Goal: Information Seeking & Learning: Learn about a topic

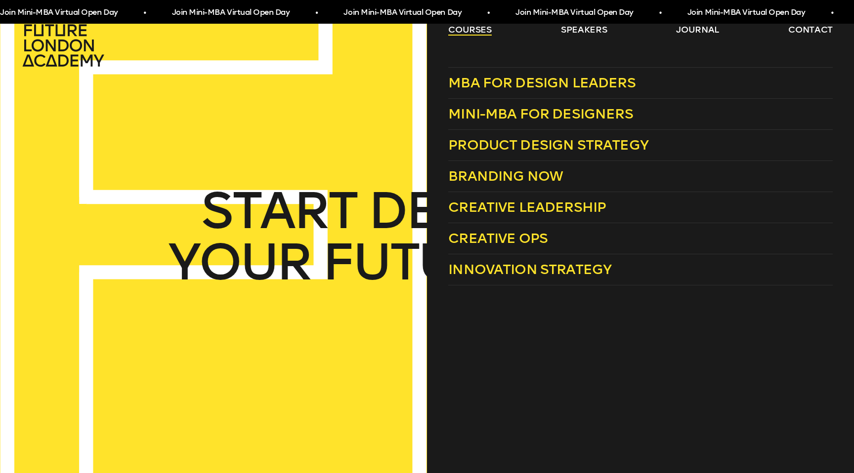
click at [467, 32] on link "courses" at bounding box center [469, 30] width 43 height 12
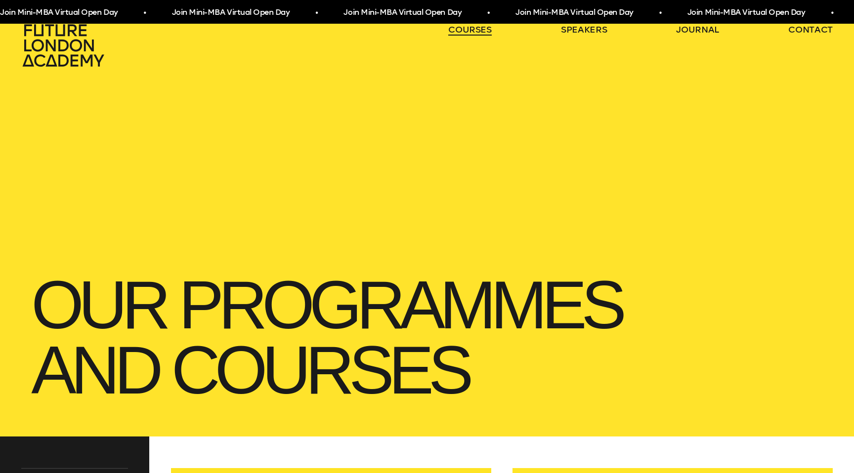
click at [477, 30] on link "courses" at bounding box center [469, 30] width 43 height 12
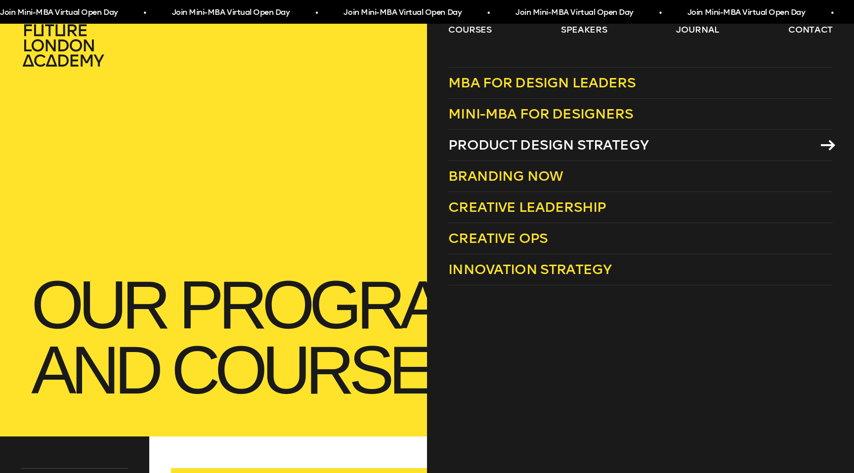
click at [511, 149] on span "Product Design Strategy" at bounding box center [548, 145] width 200 height 16
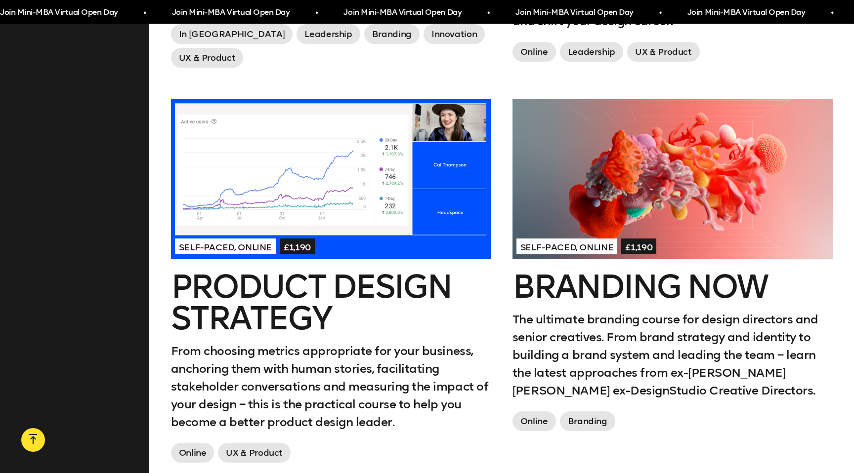
scroll to position [754, 0]
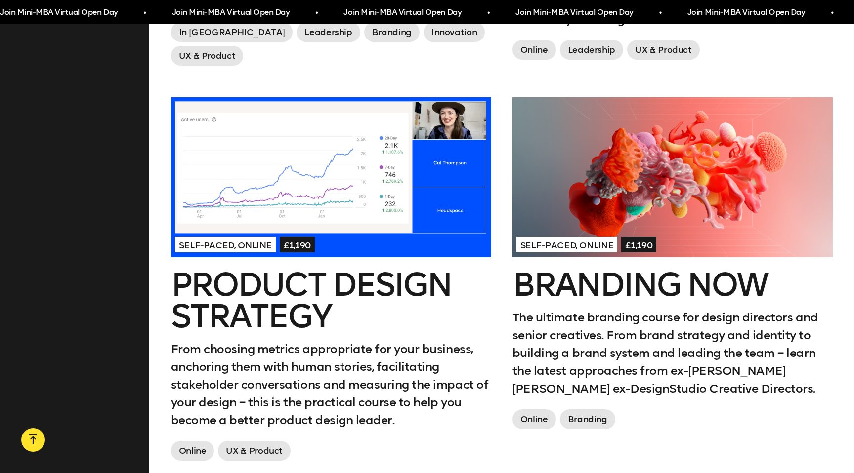
click at [341, 291] on h2 "Product Design Strategy" at bounding box center [331, 300] width 320 height 63
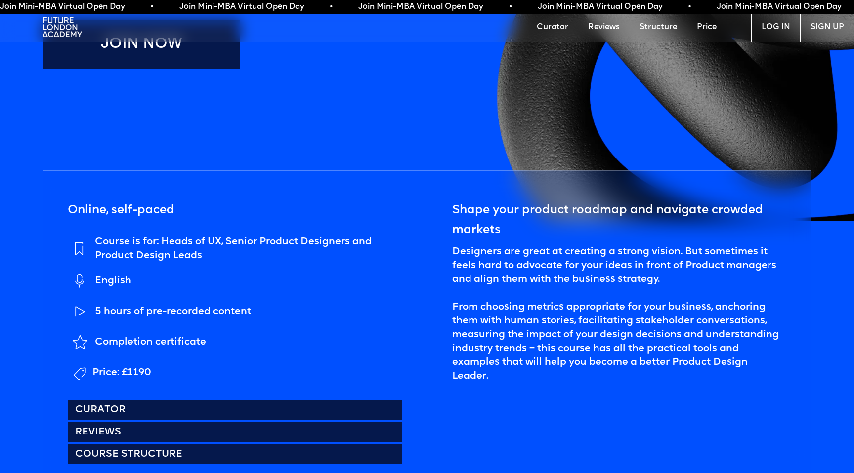
scroll to position [453, 0]
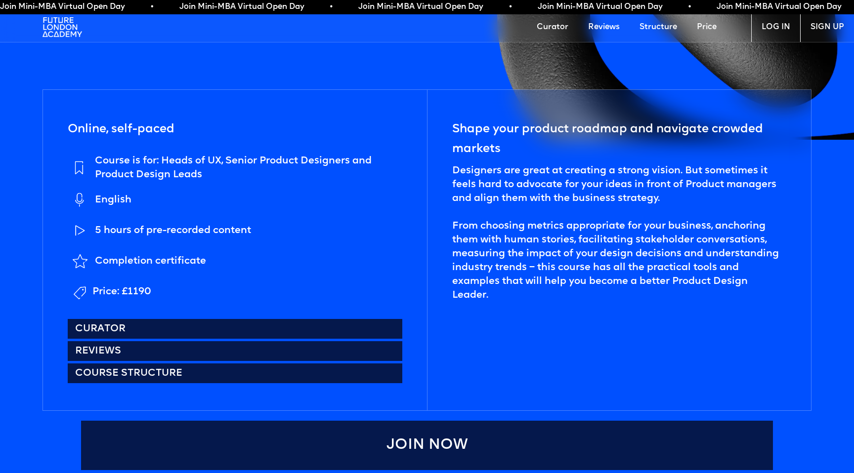
click at [160, 160] on div "Course is for: Heads of UX, Senior Product Designers and Product Design Leads" at bounding box center [248, 168] width 307 height 28
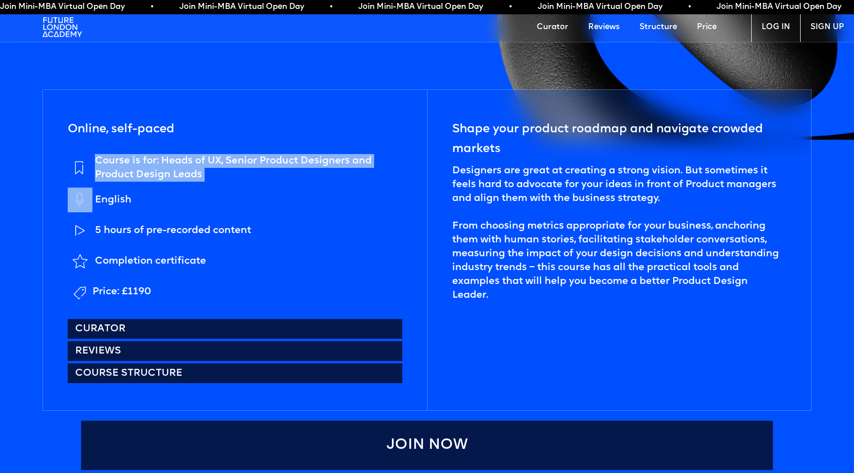
click at [160, 160] on div "Course is for: Heads of UX, Senior Product Designers and Product Design Leads" at bounding box center [248, 168] width 307 height 28
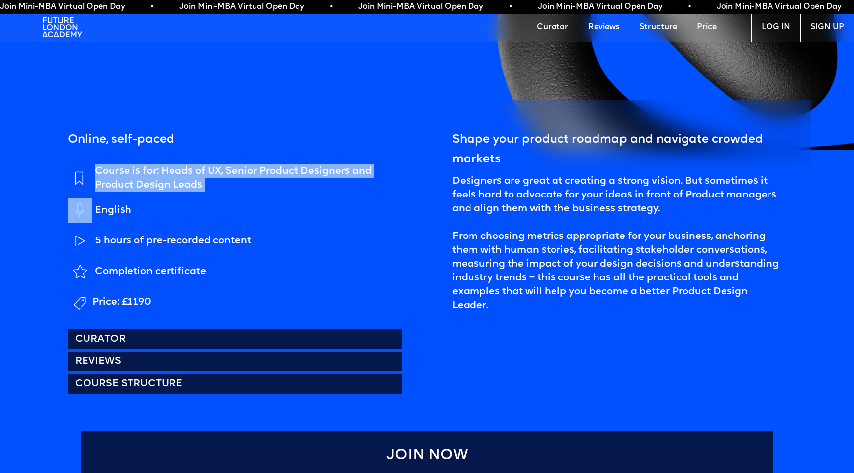
click at [161, 167] on div "Course is for: Heads of UX, Senior Product Designers and Product Design Leads" at bounding box center [248, 179] width 307 height 28
drag, startPoint x: 168, startPoint y: 169, endPoint x: 203, endPoint y: 193, distance: 42.3
click at [203, 193] on ul "Course is for: Heads of UX, Senior Product Designers and Product Design Leads E…" at bounding box center [235, 240] width 334 height 150
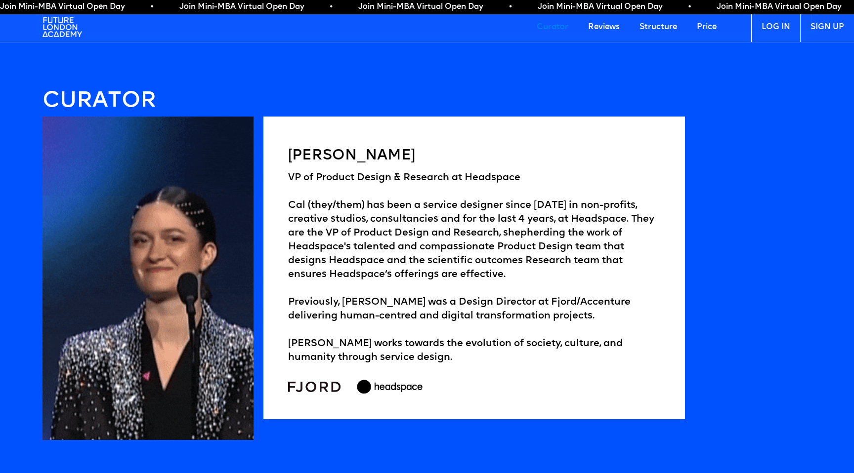
scroll to position [1517, 0]
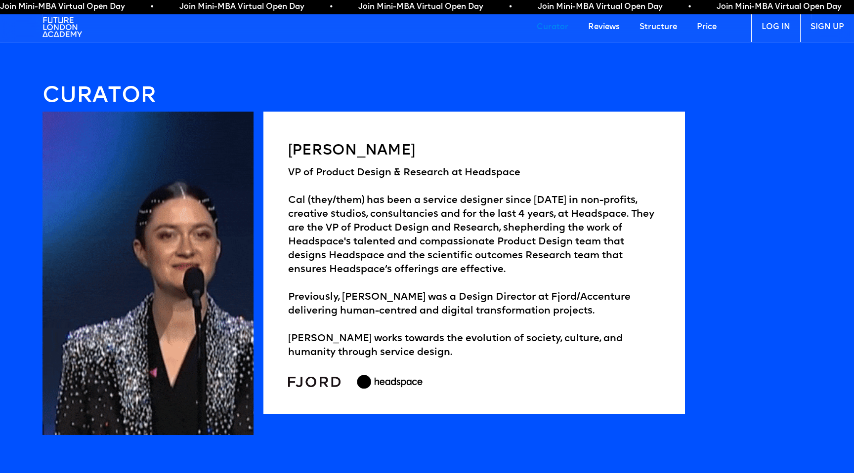
click at [369, 168] on div "VP of Product Design & Research at [GEOGRAPHIC_DATA] (they/them) has been a ser…" at bounding box center [474, 263] width 372 height 194
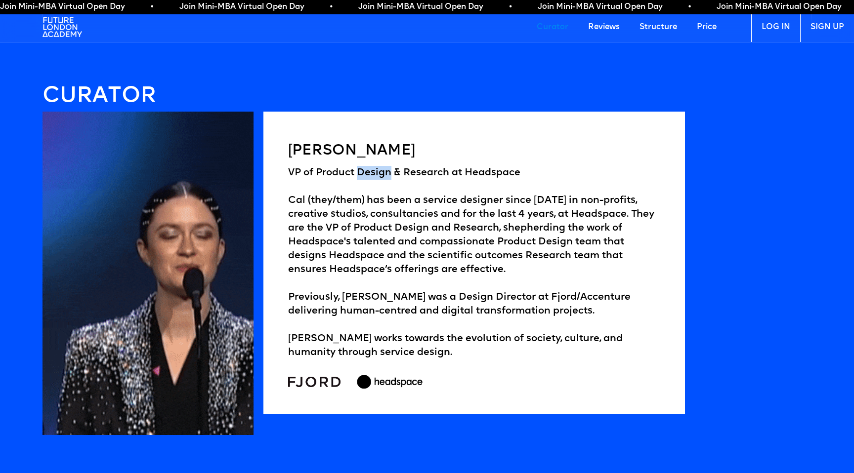
click at [369, 168] on div "VP of Product Design & Research at [GEOGRAPHIC_DATA] (they/them) has been a ser…" at bounding box center [474, 263] width 372 height 194
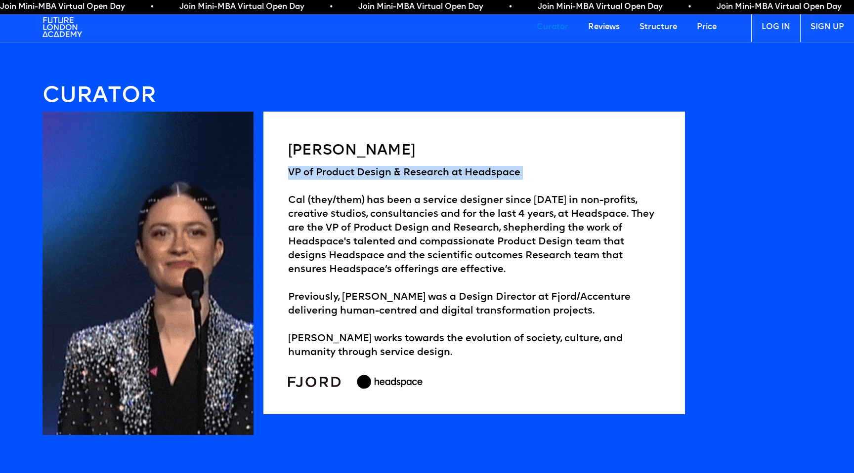
click at [369, 168] on div "VP of Product Design & Research at [GEOGRAPHIC_DATA] (they/them) has been a ser…" at bounding box center [474, 263] width 372 height 194
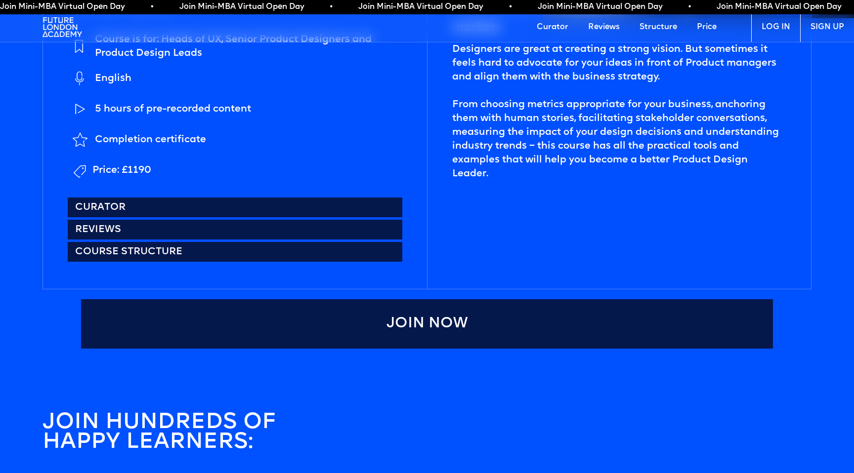
scroll to position [636, 0]
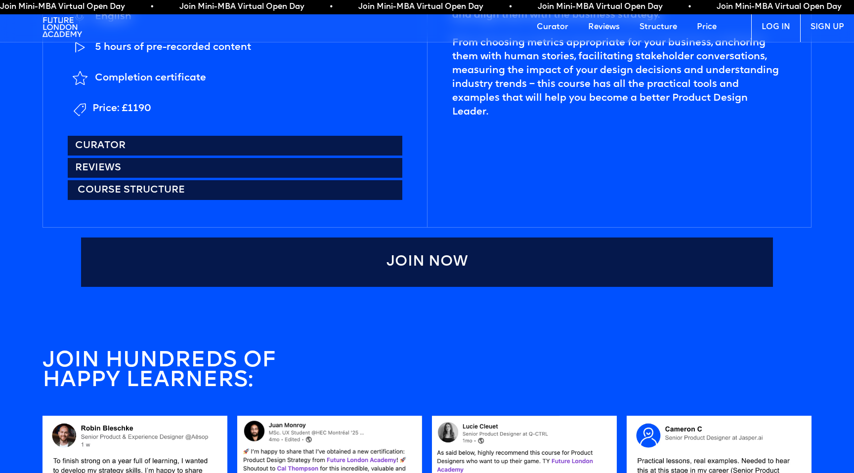
click at [184, 189] on link "Course structure" at bounding box center [235, 190] width 334 height 20
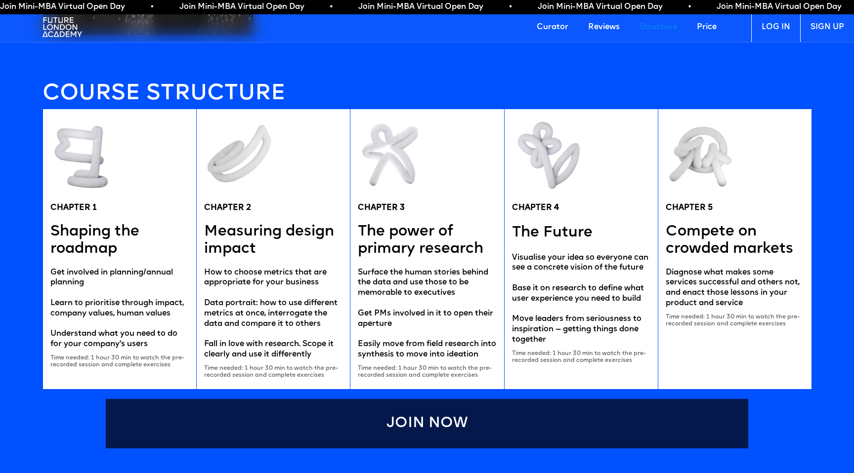
scroll to position [1919, 0]
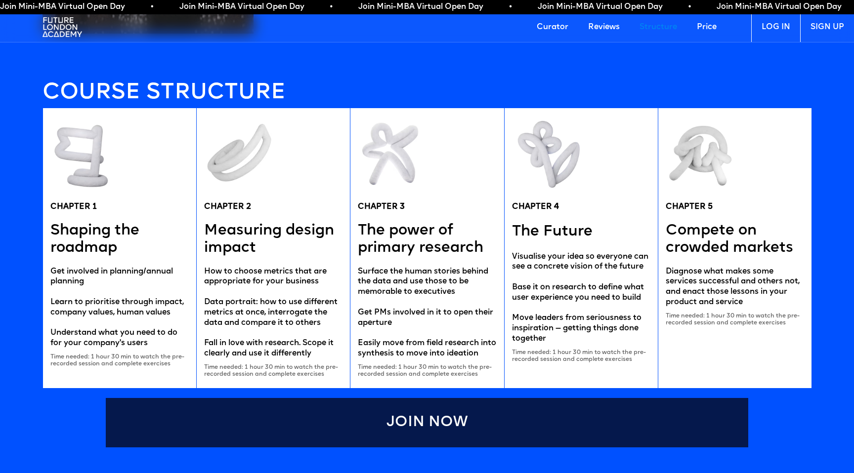
click at [422, 232] on h5 "The power of primary research" at bounding box center [427, 239] width 138 height 35
click at [422, 271] on div "Surface the human stories behind the data and use those to be memorable to exec…" at bounding box center [427, 313] width 138 height 92
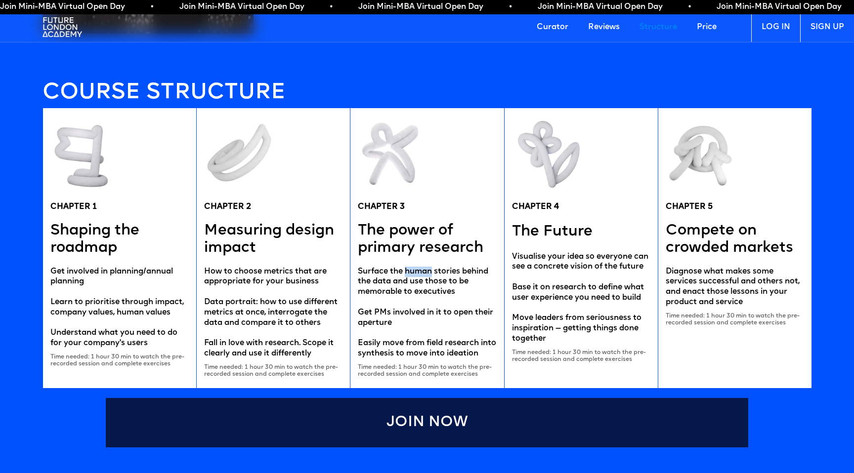
click at [422, 271] on div "Surface the human stories behind the data and use those to be memorable to exec…" at bounding box center [427, 313] width 138 height 92
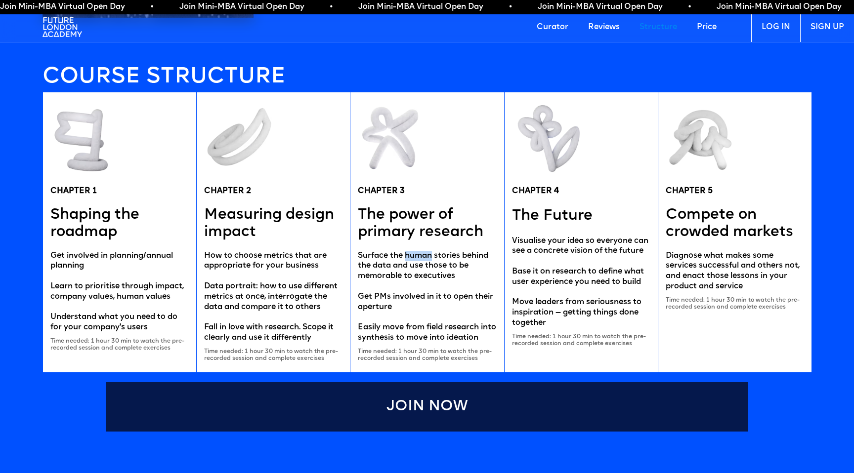
scroll to position [1938, 0]
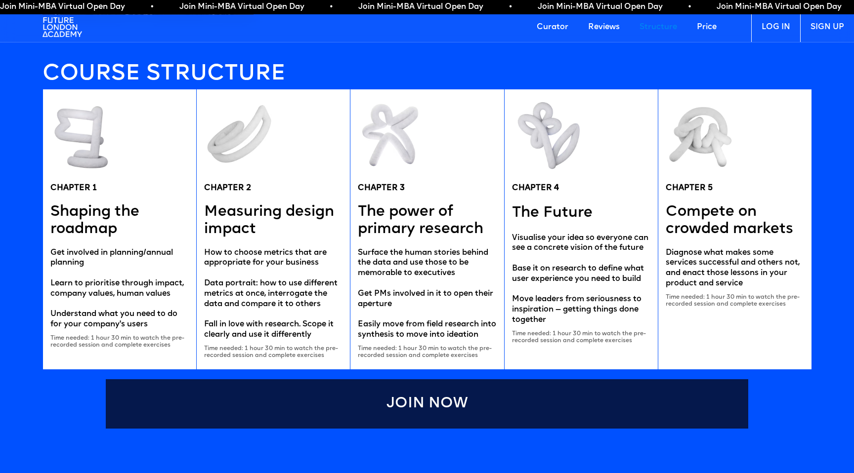
click at [533, 236] on div "Visualise your idea so everyone can see a concrete vision of the future Base it…" at bounding box center [581, 279] width 138 height 92
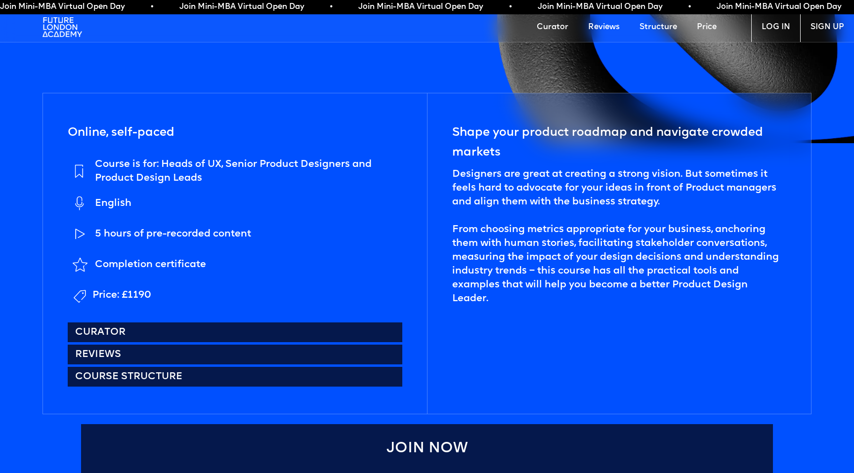
scroll to position [0, 0]
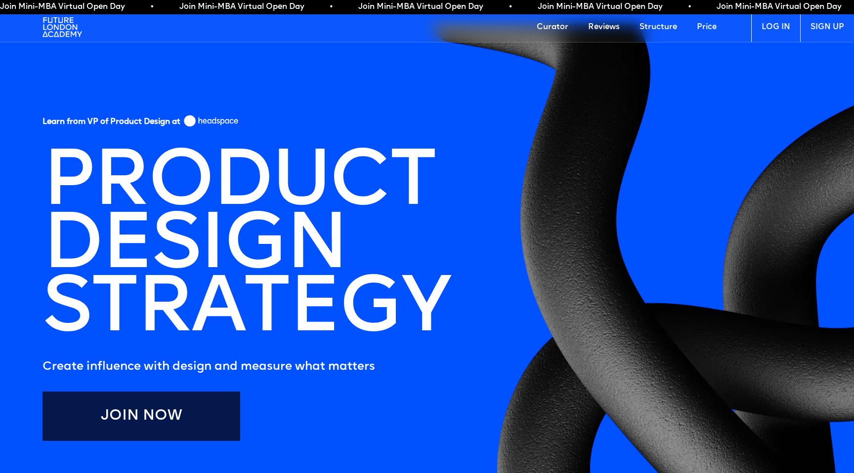
click at [114, 163] on h1 "PRODUCT DESIGN STRATEGY" at bounding box center [246, 247] width 427 height 209
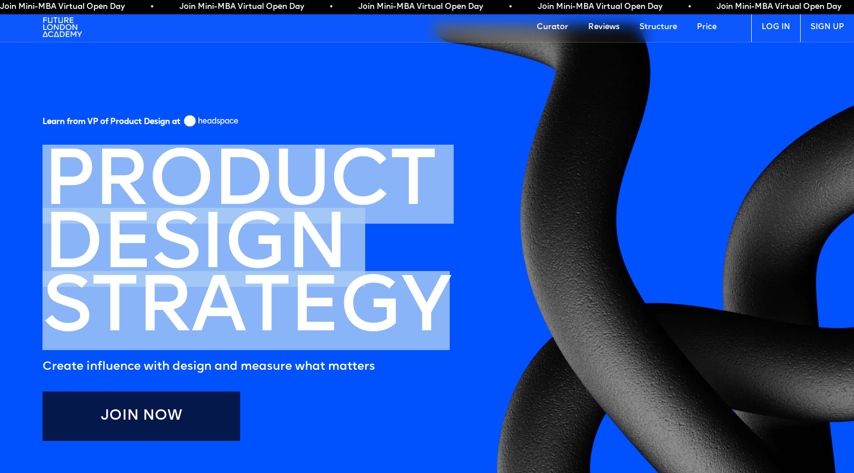
drag, startPoint x: 58, startPoint y: 168, endPoint x: 453, endPoint y: 317, distance: 422.0
click at [453, 317] on h1 "PRODUCT DESIGN STRATEGY" at bounding box center [246, 247] width 427 height 209
copy h1 "PRODUCT DESIGN STRATEGY"
